Goal: Information Seeking & Learning: Find contact information

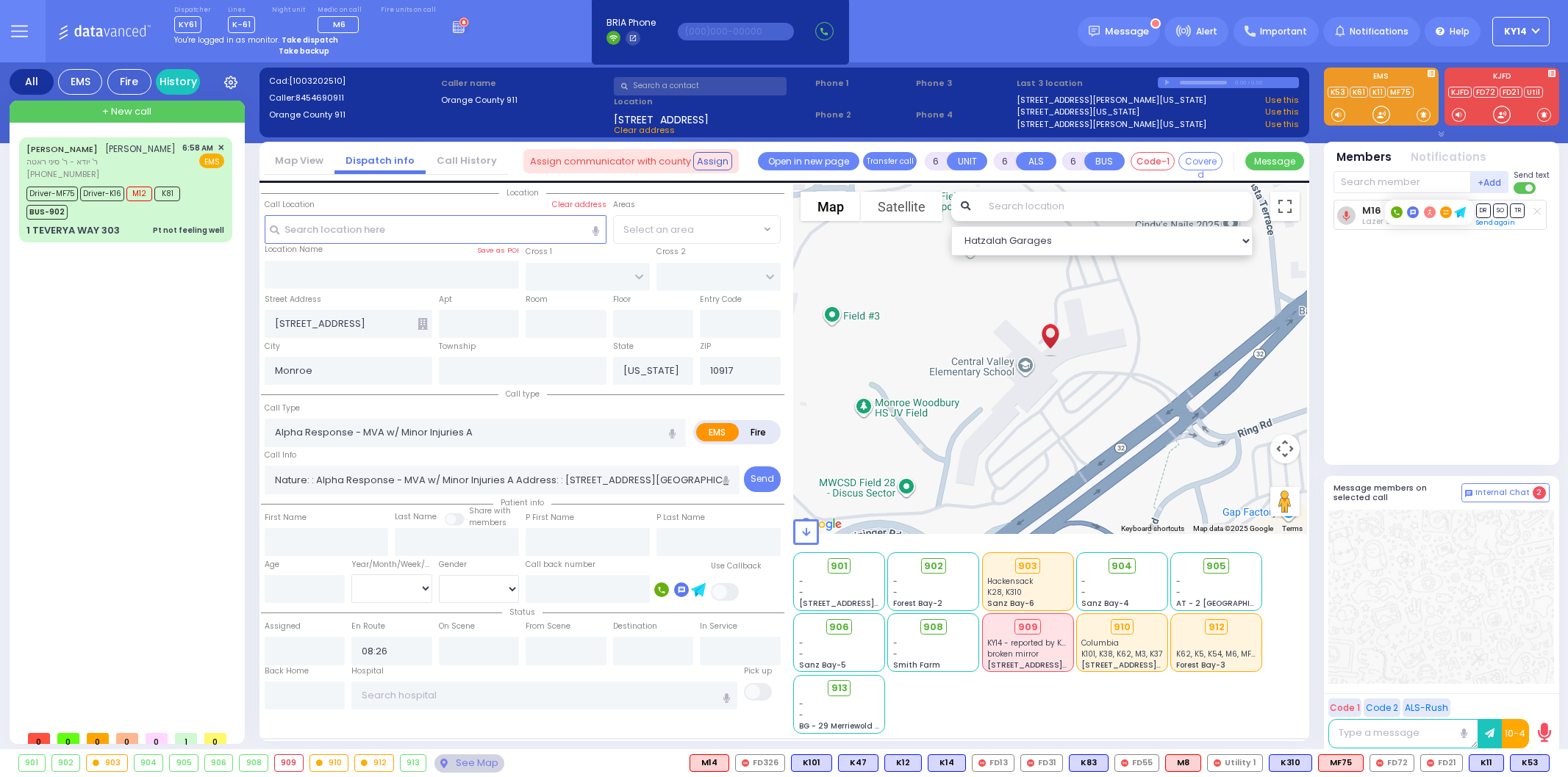
select select
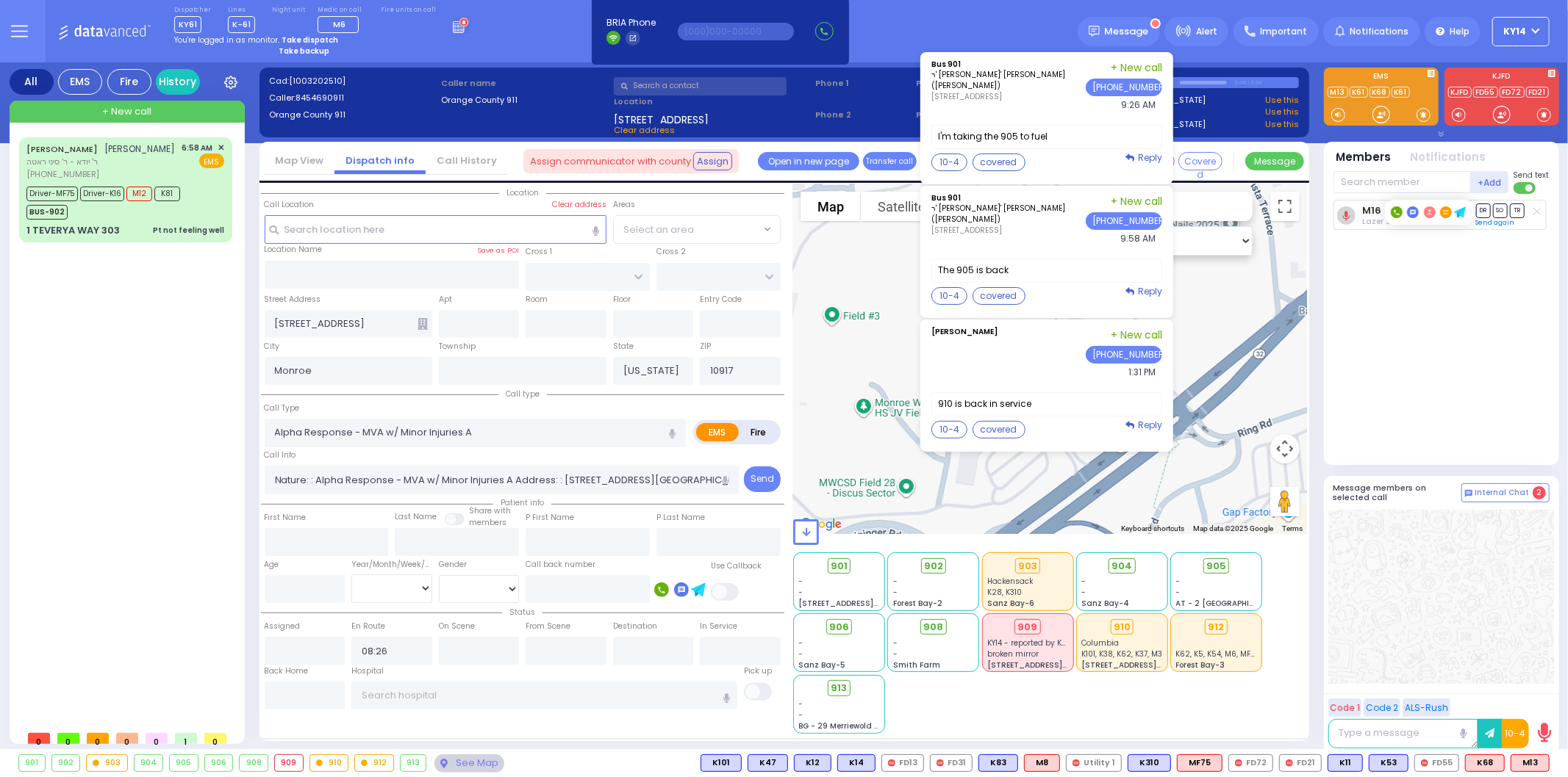
click at [1016, 86] on p "ר' [PERSON_NAME]' [PERSON_NAME] ([PERSON_NAME])" at bounding box center [1008, 80] width 155 height 22
click at [1041, 386] on div "[PERSON_NAME] phone1 phone2 phone3 phone4 phone5 phone6 1:31 PM" at bounding box center [1046, 386] width 253 height 132
click at [1094, 430] on div "910 is back in service Reply" at bounding box center [1046, 412] width 231 height 39
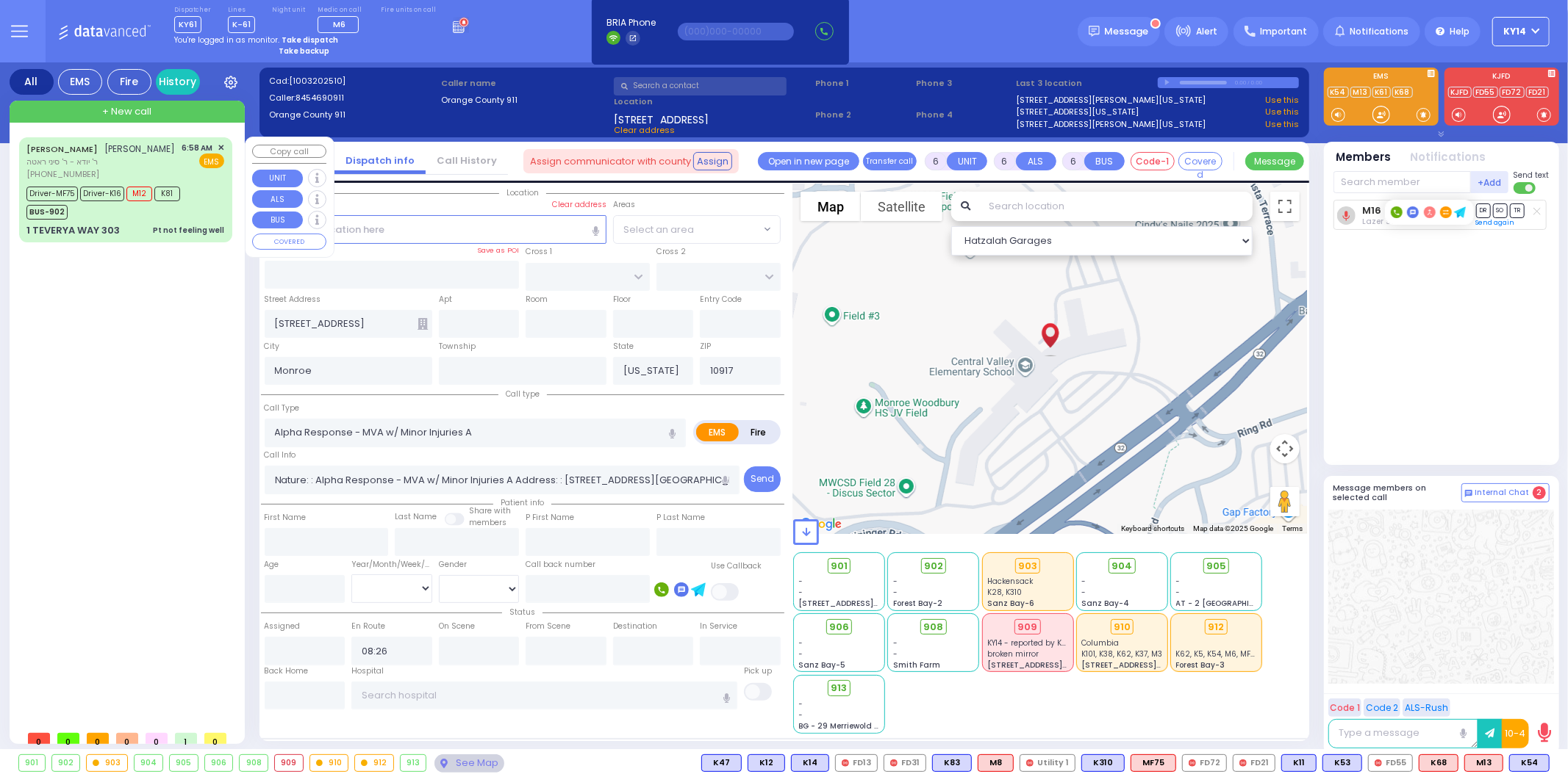
click at [165, 156] on div "[PERSON_NAME]" at bounding box center [101, 149] width 150 height 14
